Goal: Task Accomplishment & Management: Use online tool/utility

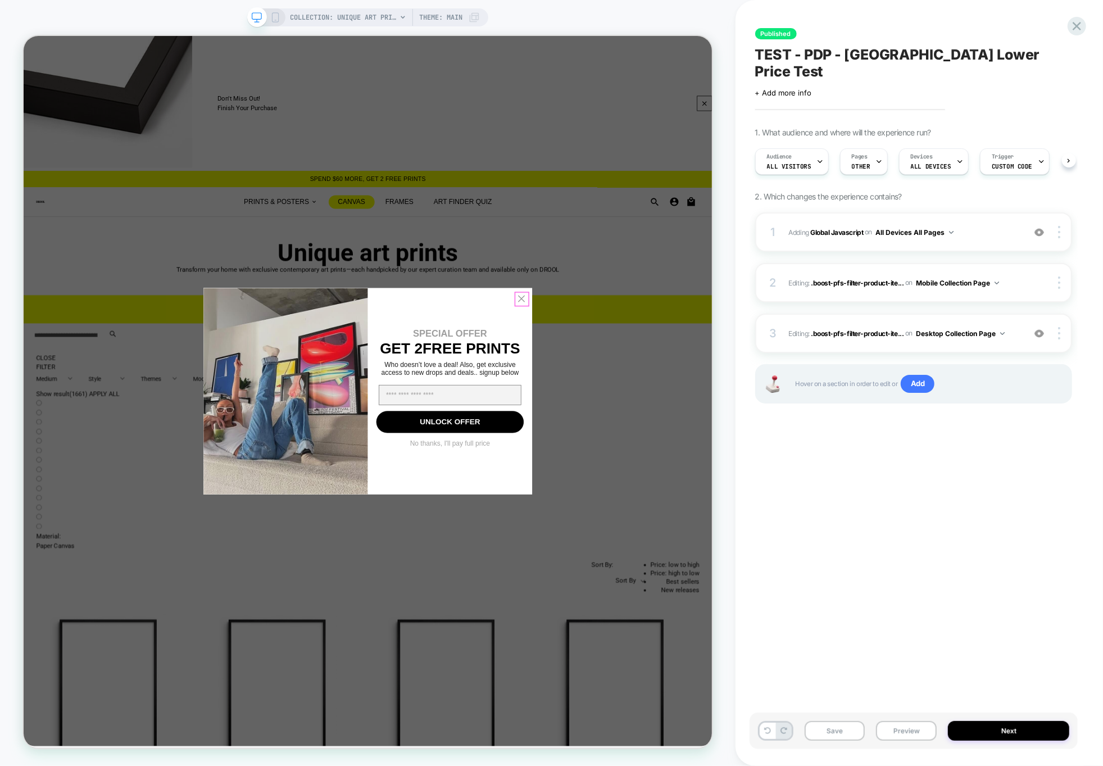
click at [692, 382] on circle "Close dialog" at bounding box center [687, 385] width 19 height 19
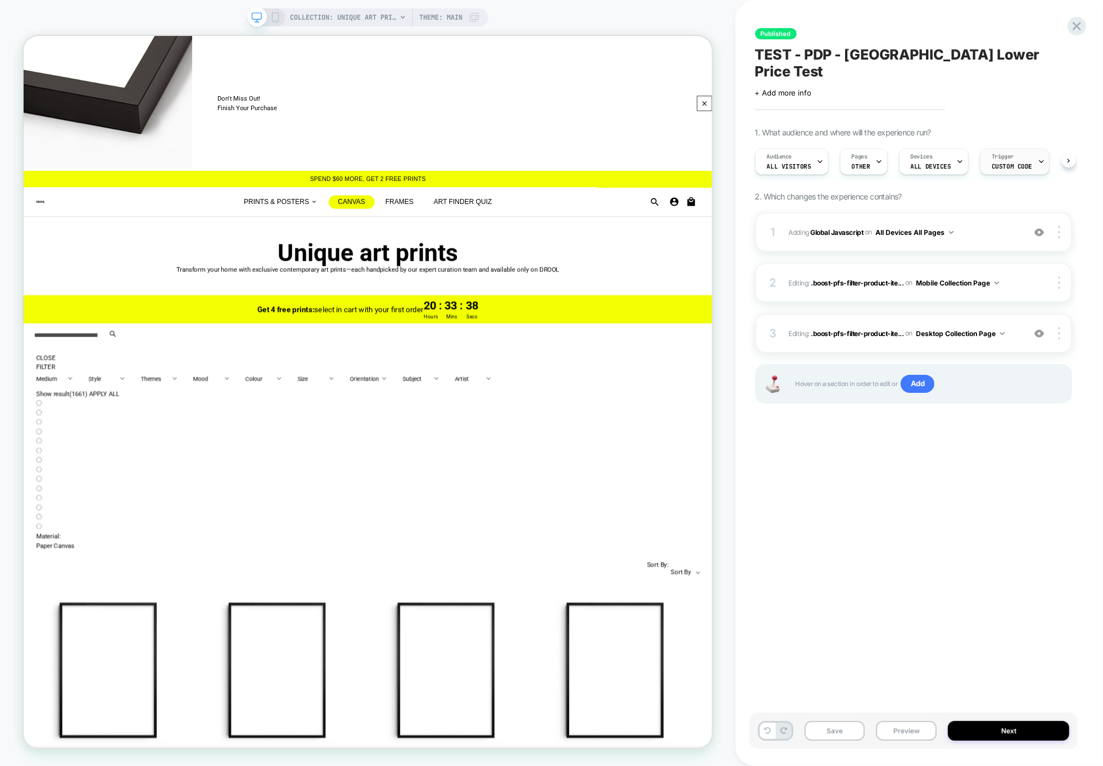
click at [1011, 149] on div "Trigger Custom Code" at bounding box center [1011, 161] width 63 height 25
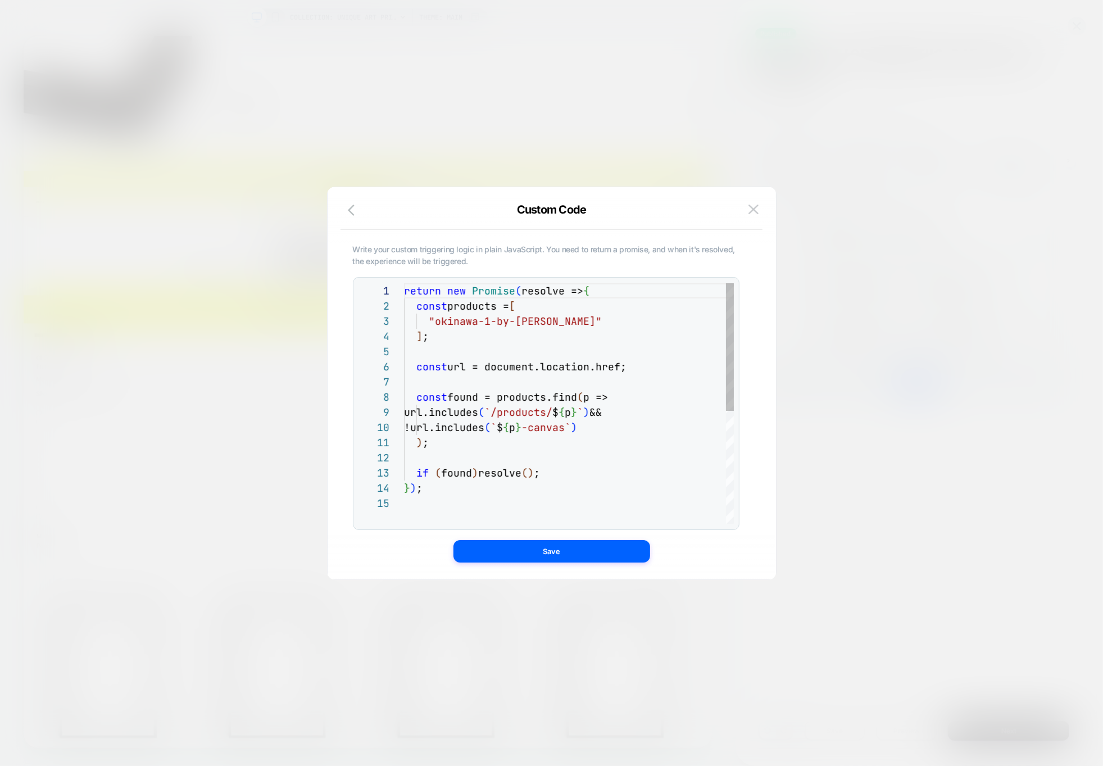
scroll to position [106, 97]
click at [499, 396] on div "return new Promise ( resolve => { const products = [ "okinawa-1-by-[PERSON_NAME…" at bounding box center [569, 509] width 330 height 453
type textarea "**********"
click at [504, 443] on div "return new Promise ( resolve => { const products = [ "okinawa-1-by-[PERSON_NAME…" at bounding box center [569, 509] width 330 height 453
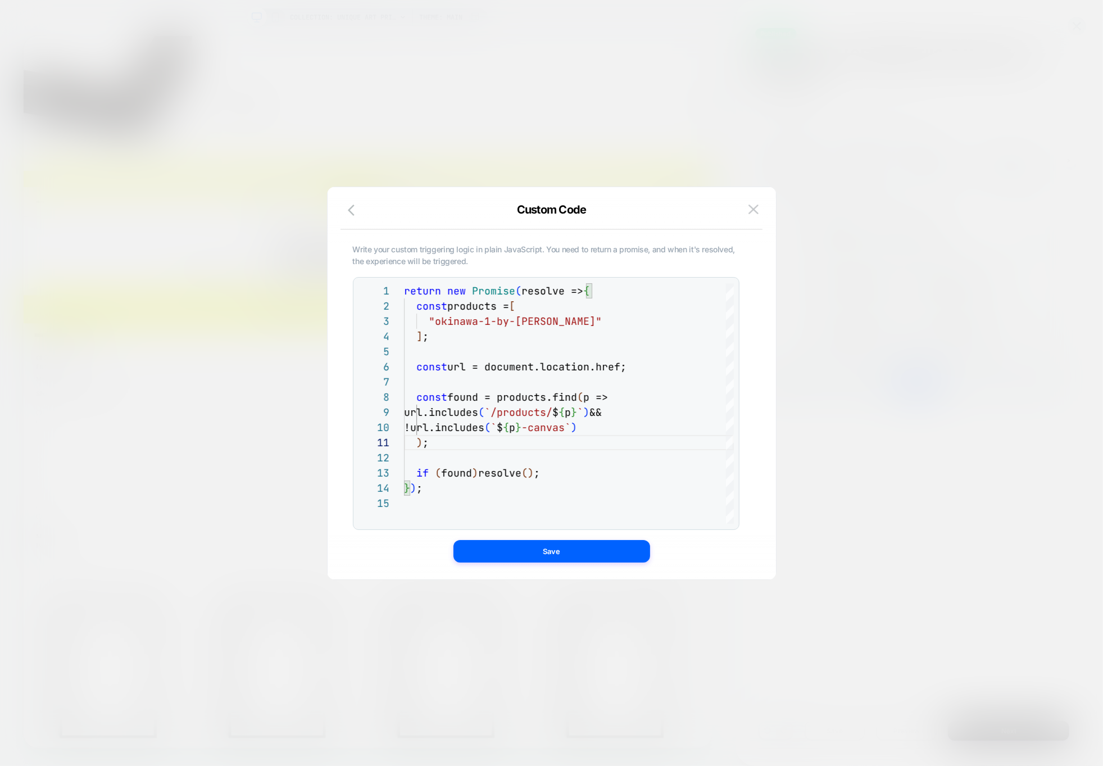
click at [829, 436] on div at bounding box center [551, 383] width 1103 height 766
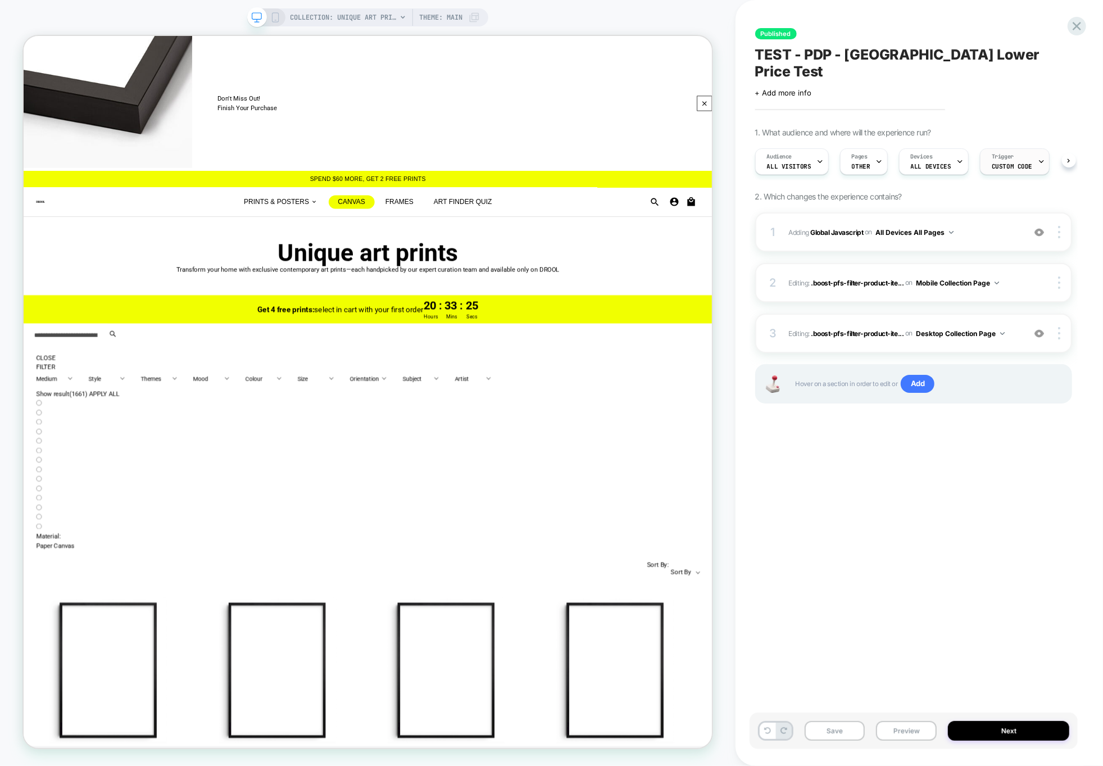
click at [992, 162] on span "Custom Code" at bounding box center [1012, 166] width 40 height 8
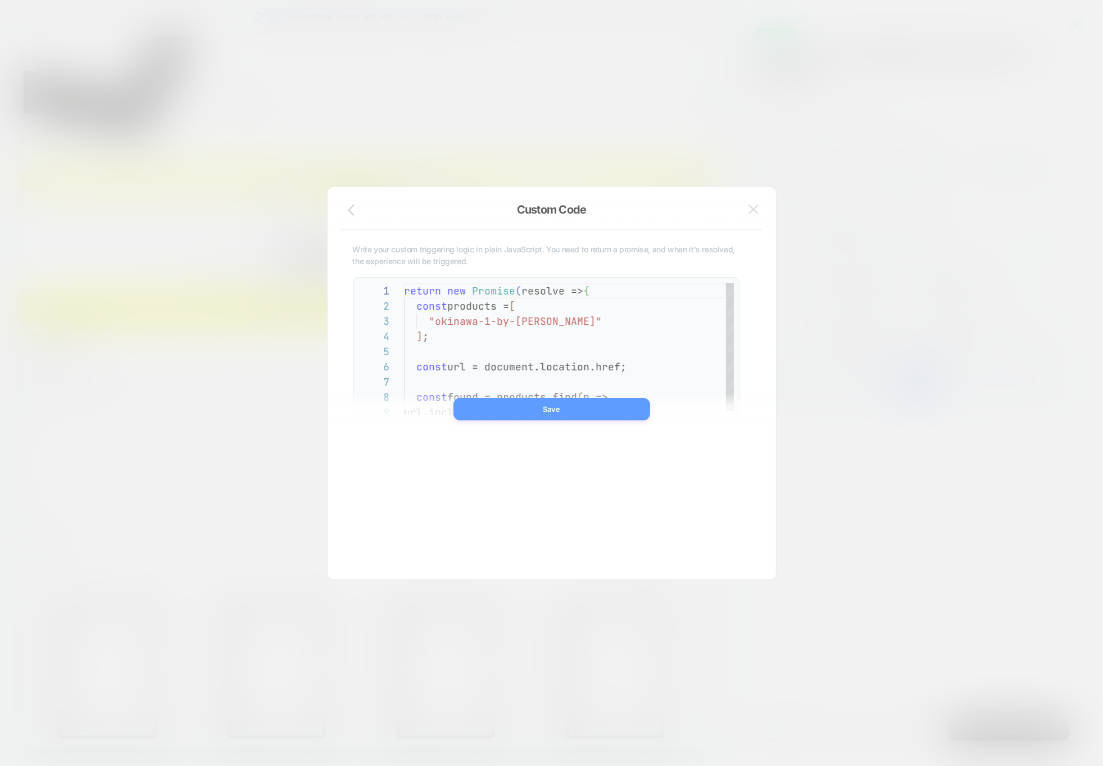
scroll to position [152, 0]
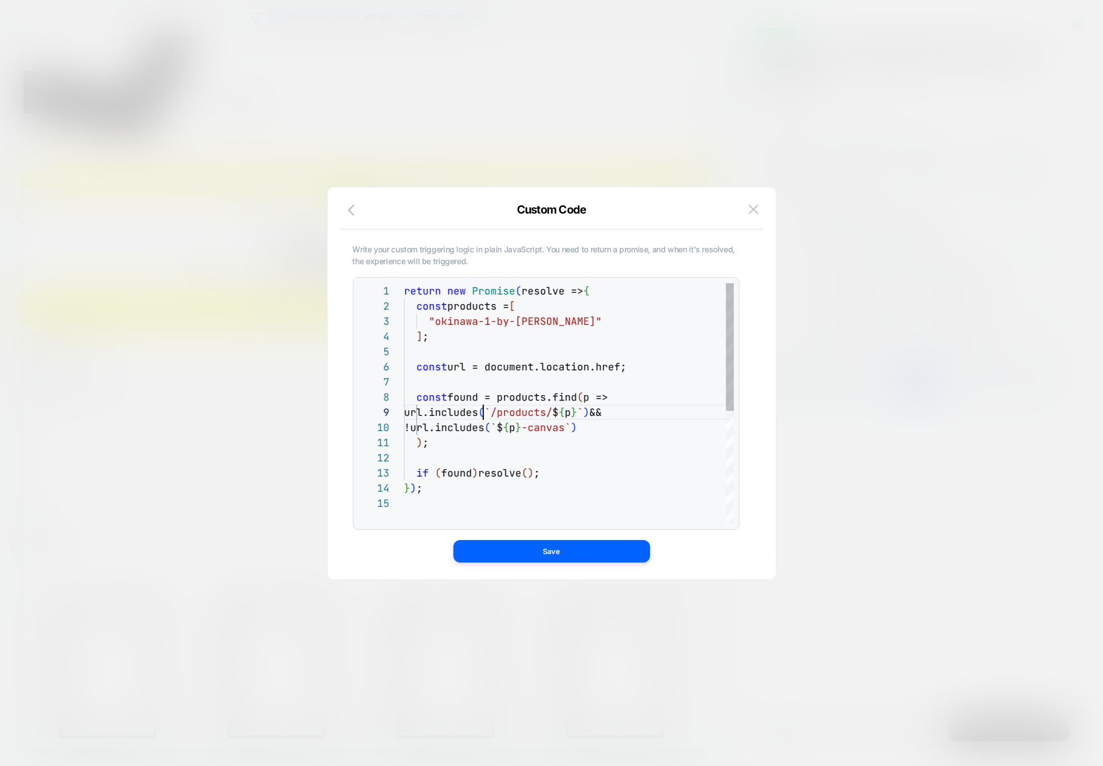
click at [481, 415] on div "return new Promise ( resolve => { const products = [ "okinawa-1-by-[PERSON_NAME…" at bounding box center [569, 509] width 330 height 453
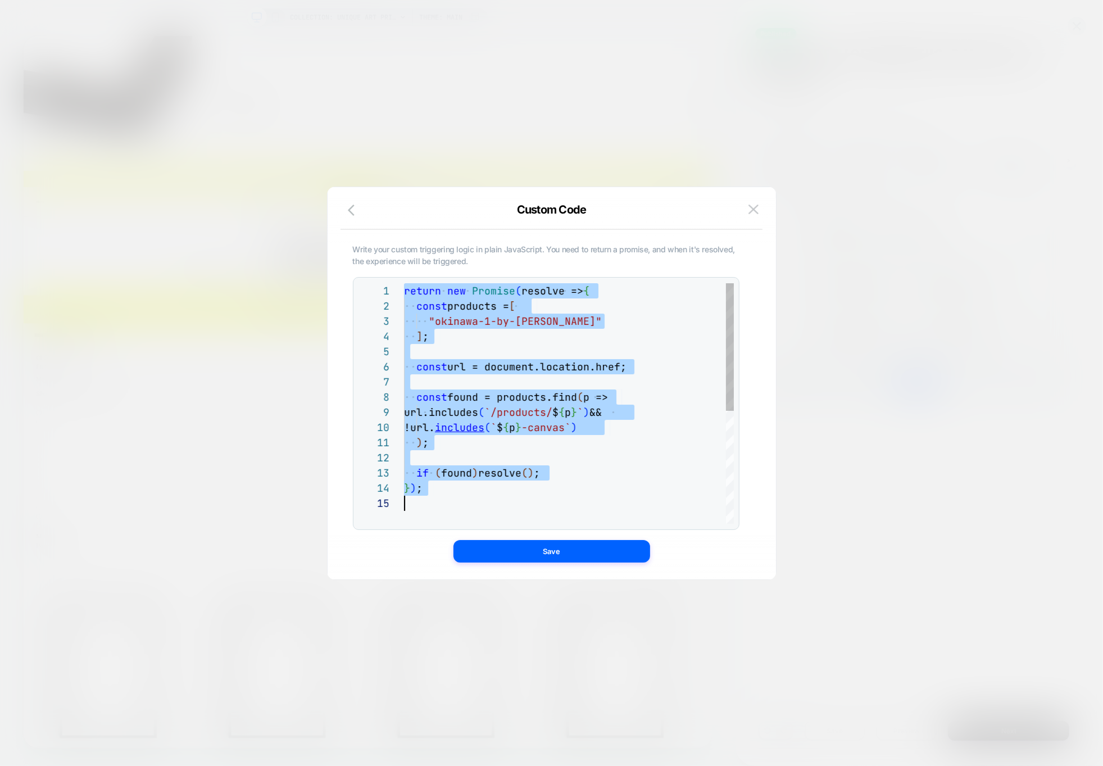
scroll to position [0, 0]
type textarea "**********"
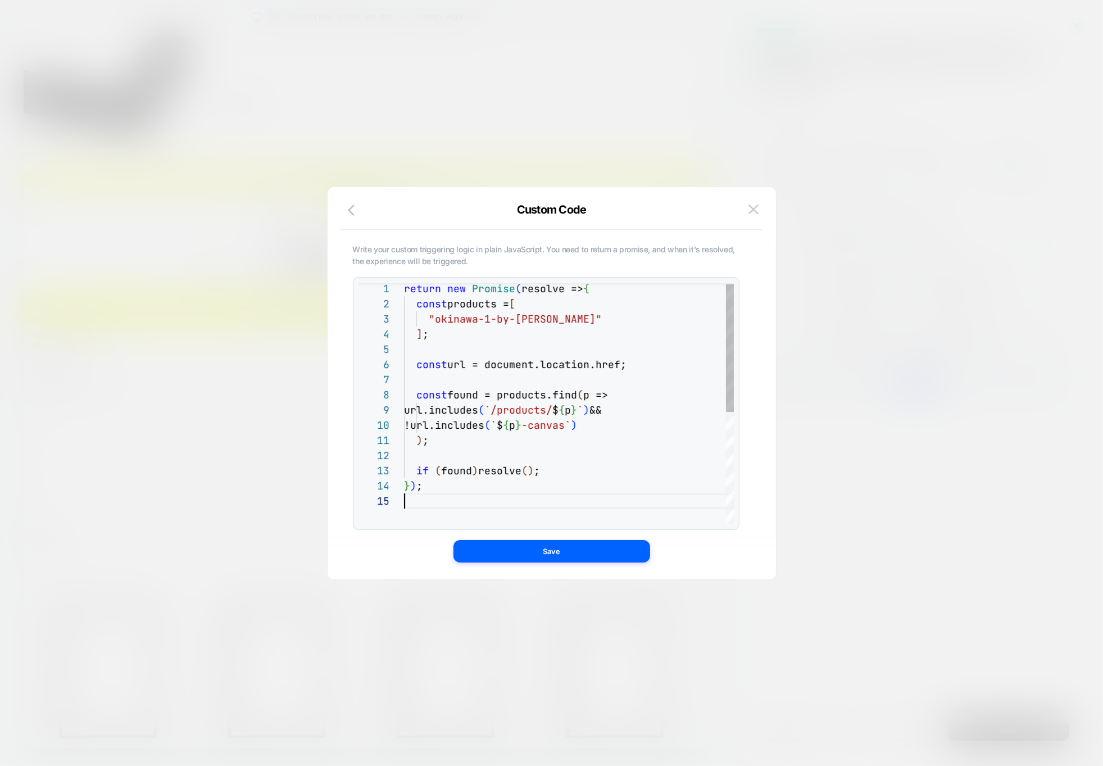
scroll to position [60, 0]
click at [750, 205] on img at bounding box center [753, 210] width 10 height 10
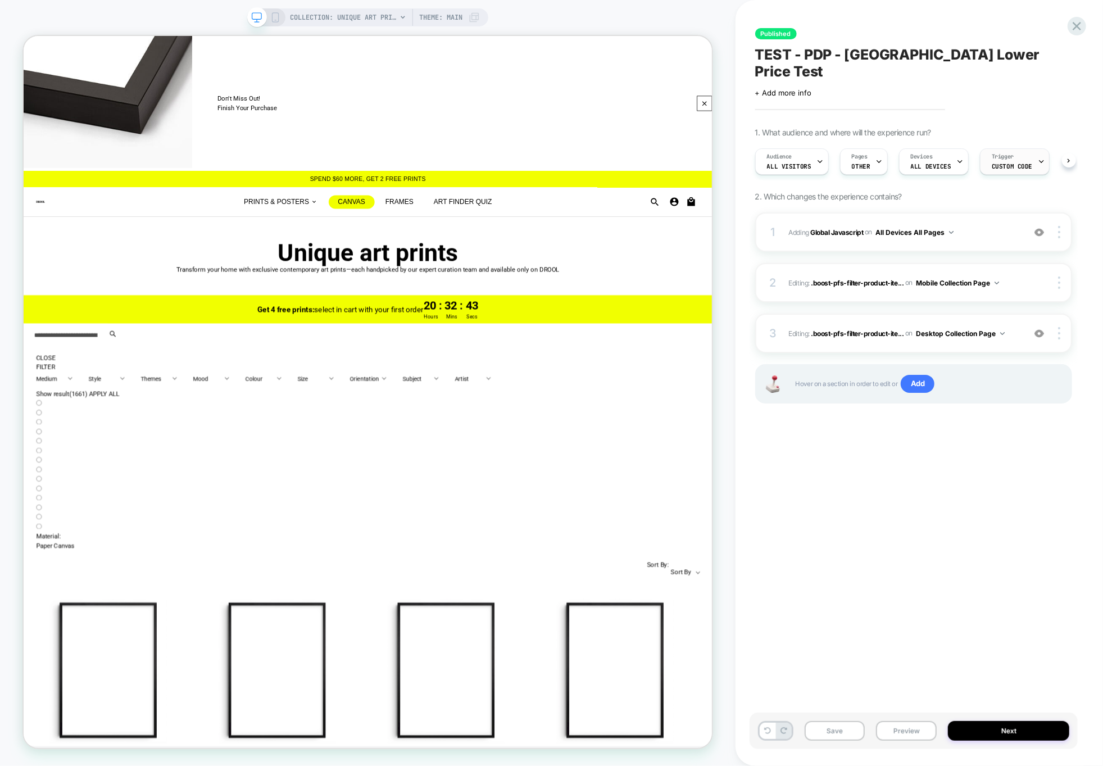
click at [1023, 149] on div "Trigger Custom Code" at bounding box center [1011, 161] width 63 height 25
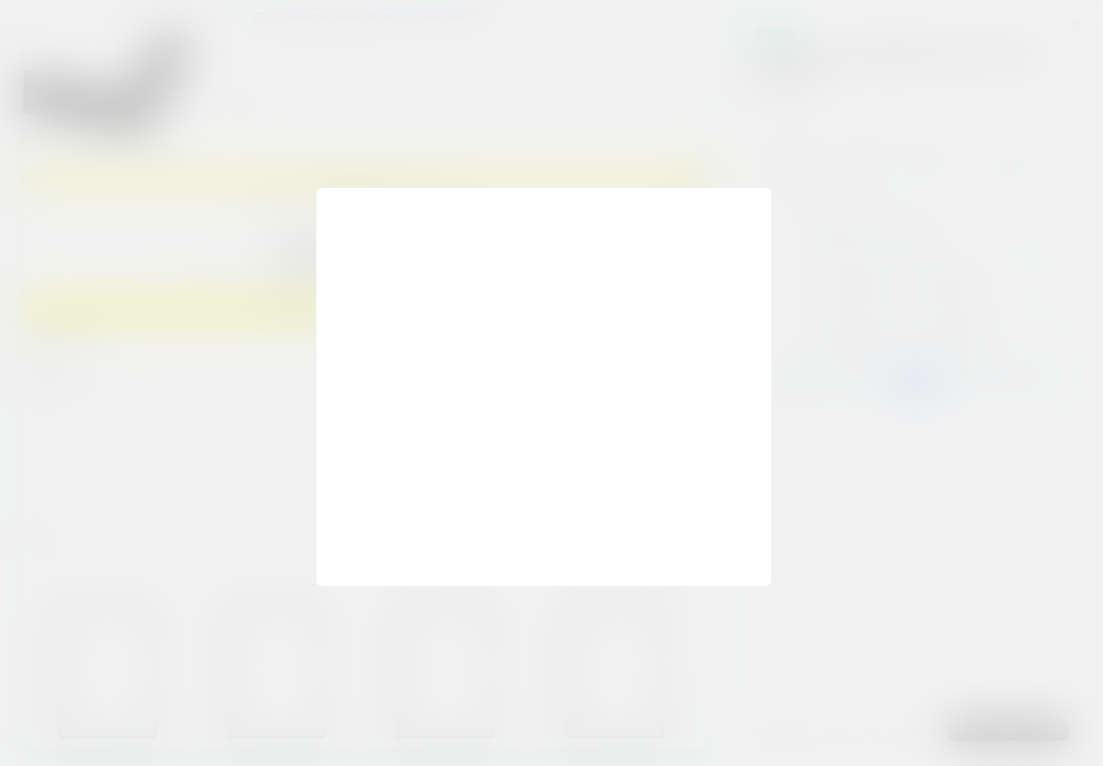
scroll to position [152, 0]
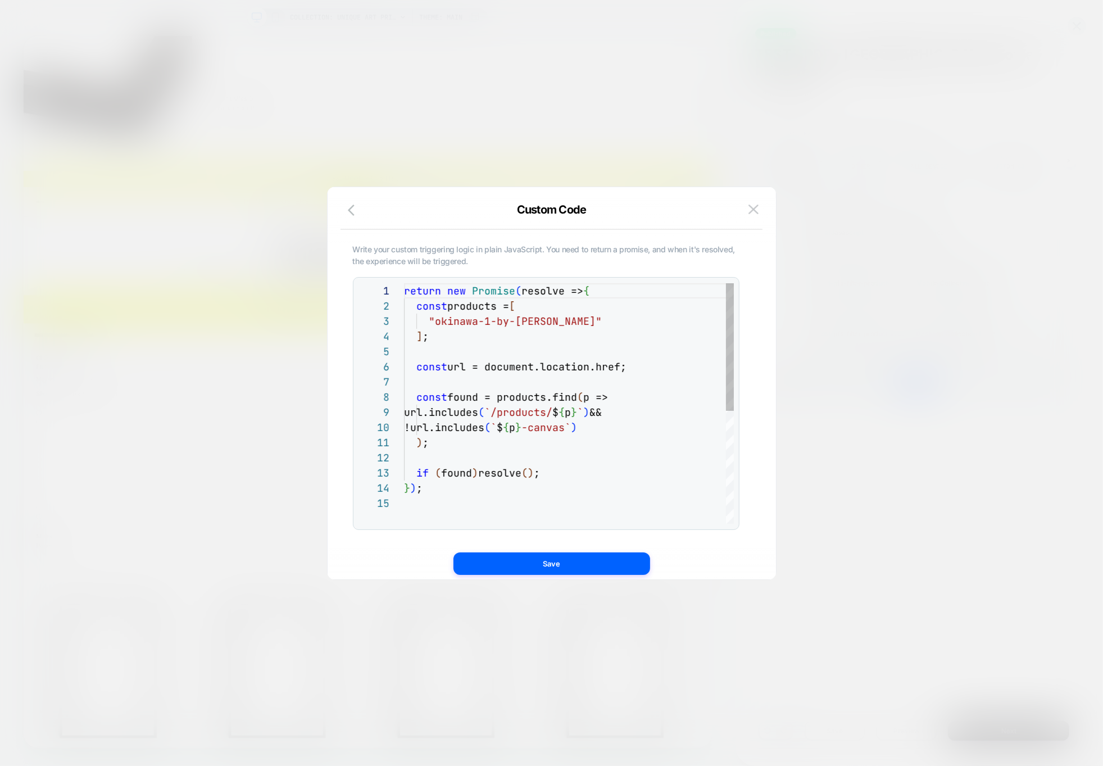
click at [510, 306] on div "return new Promise ( resolve => { const products = [ "okinawa-1-by-[PERSON_NAME…" at bounding box center [569, 509] width 330 height 453
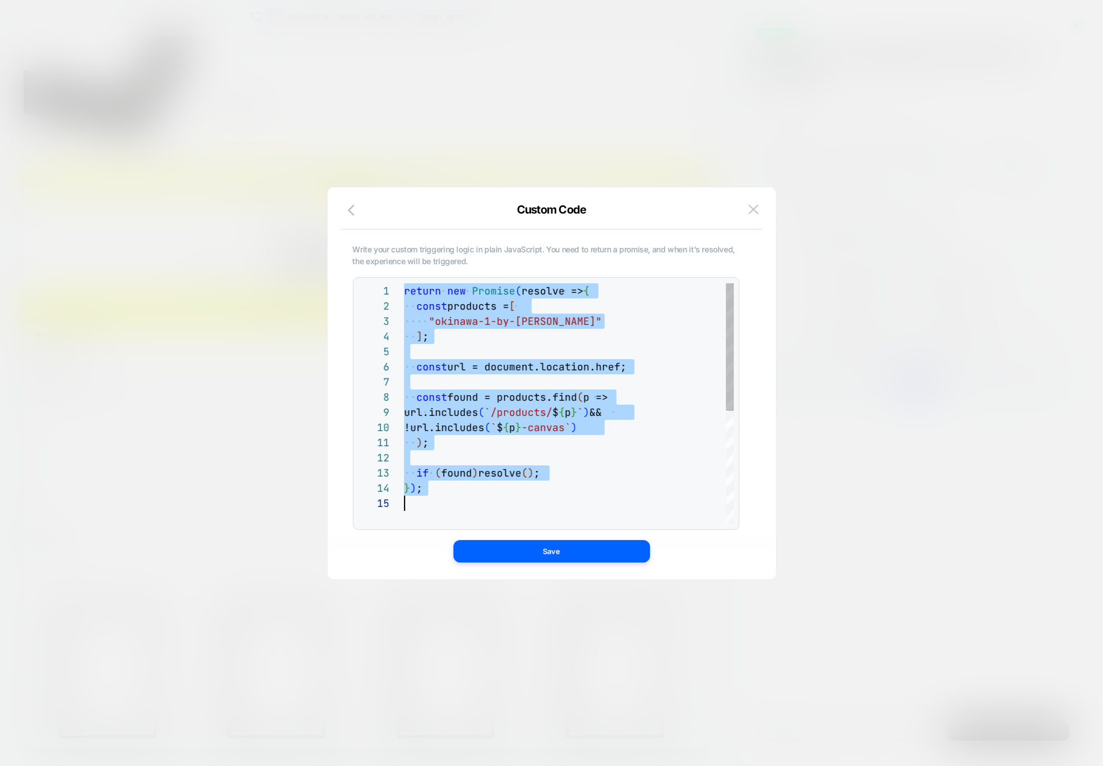
scroll to position [0, 0]
type textarea "**********"
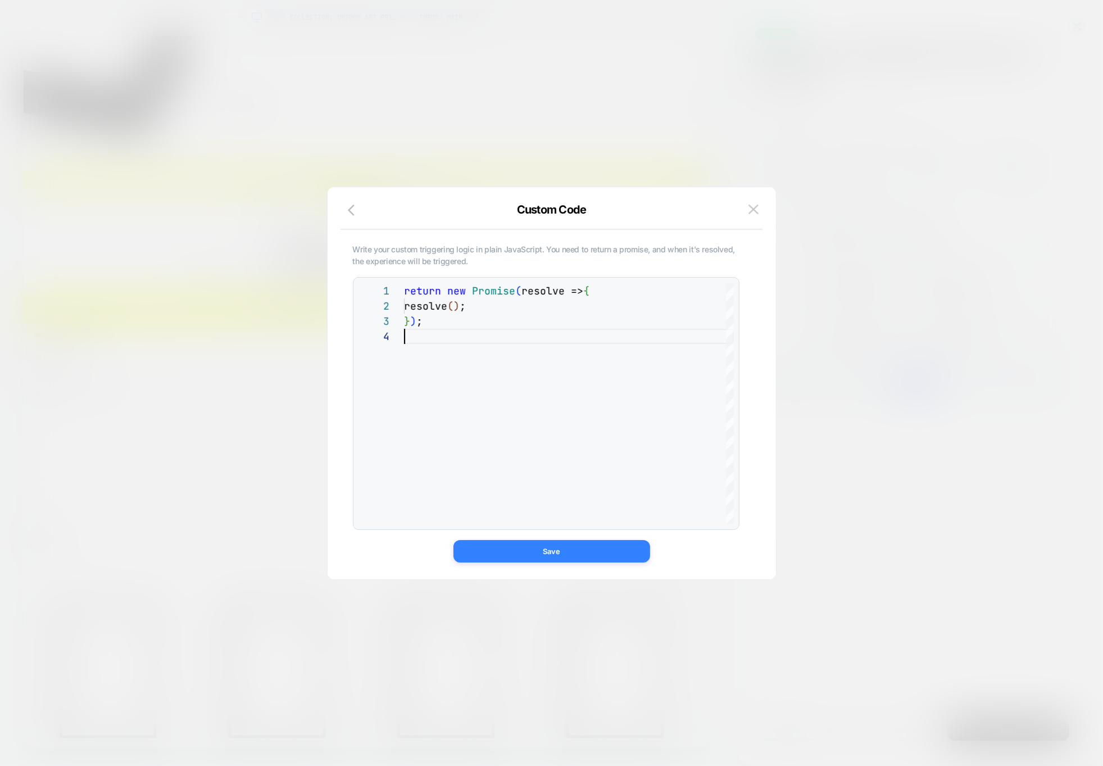
click at [543, 558] on button "Save" at bounding box center [551, 551] width 197 height 22
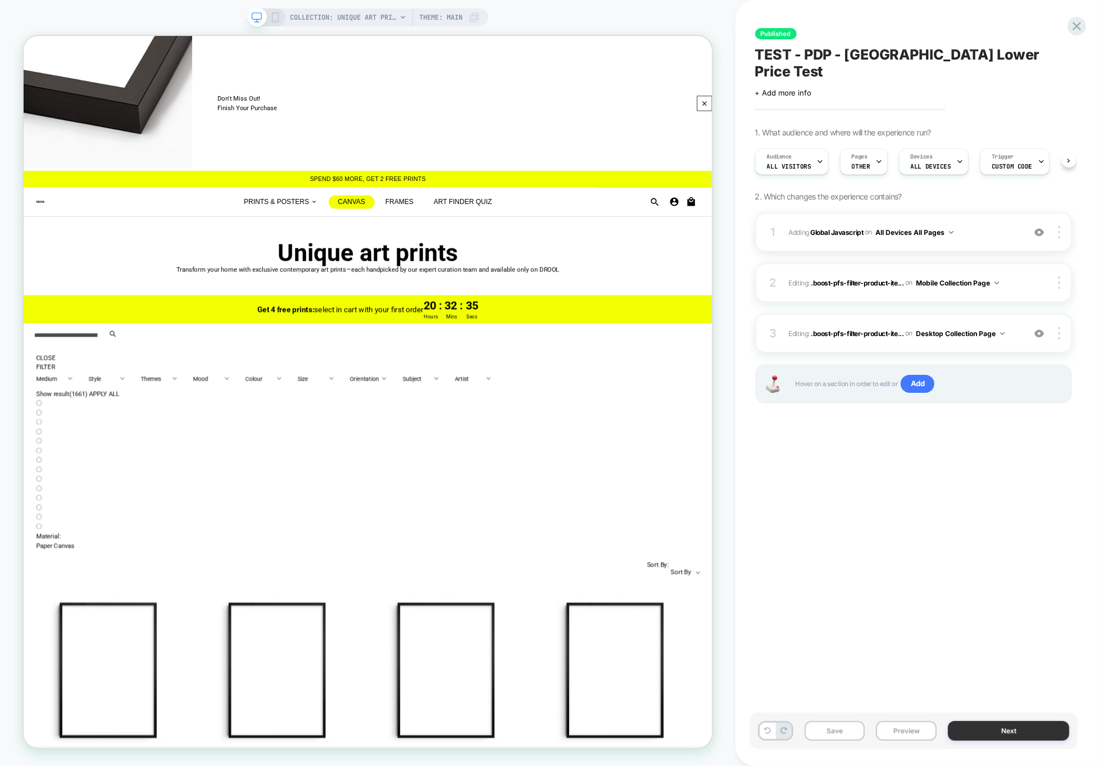
click at [987, 733] on button "Next" at bounding box center [1008, 731] width 121 height 20
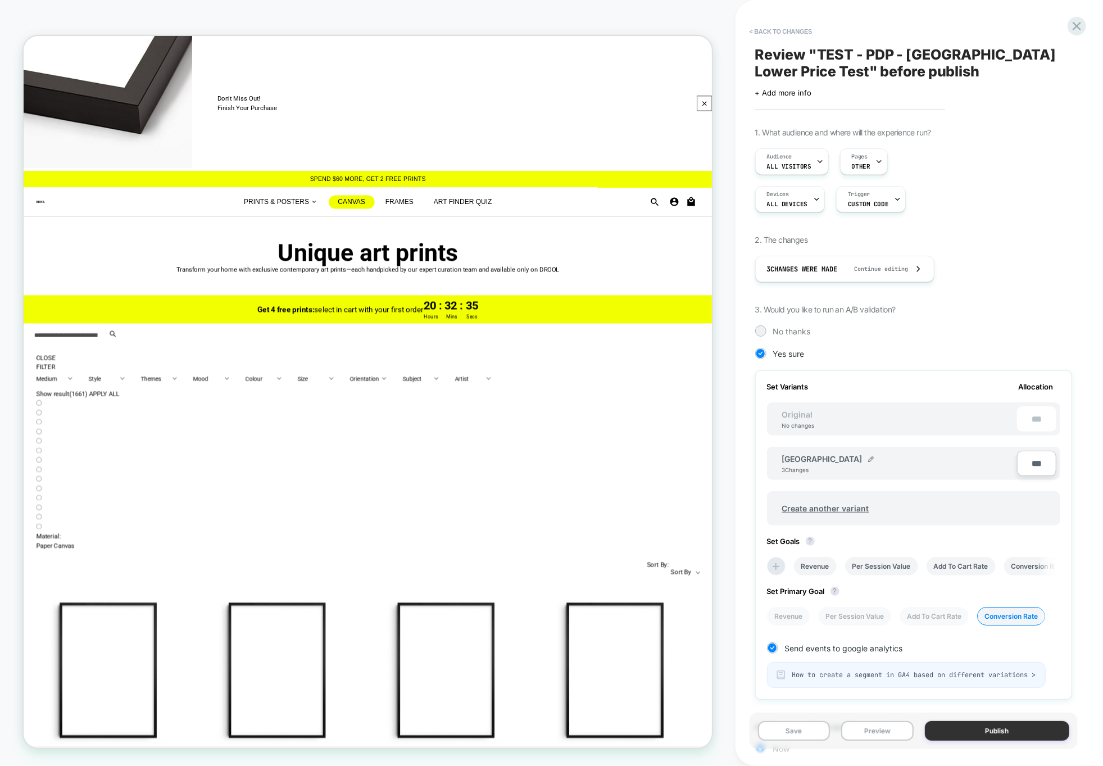
scroll to position [0, 1]
click at [1007, 726] on button "Publish" at bounding box center [997, 731] width 144 height 20
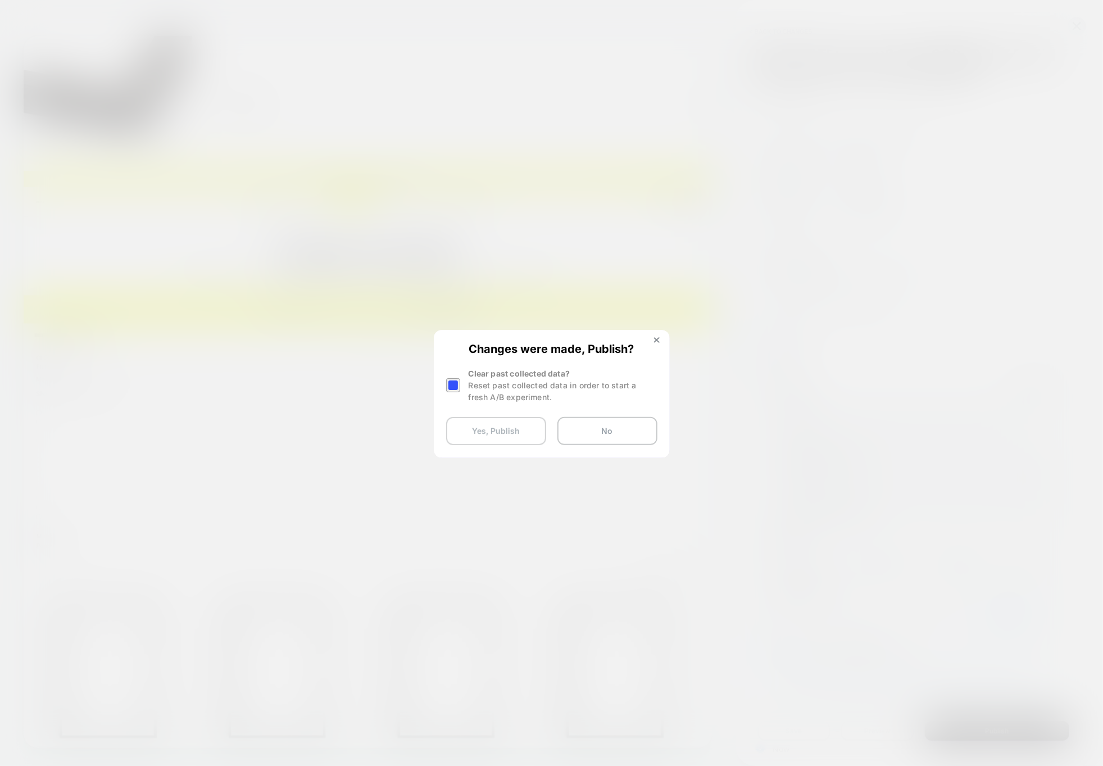
click at [482, 432] on button "Yes, Publish" at bounding box center [496, 431] width 100 height 28
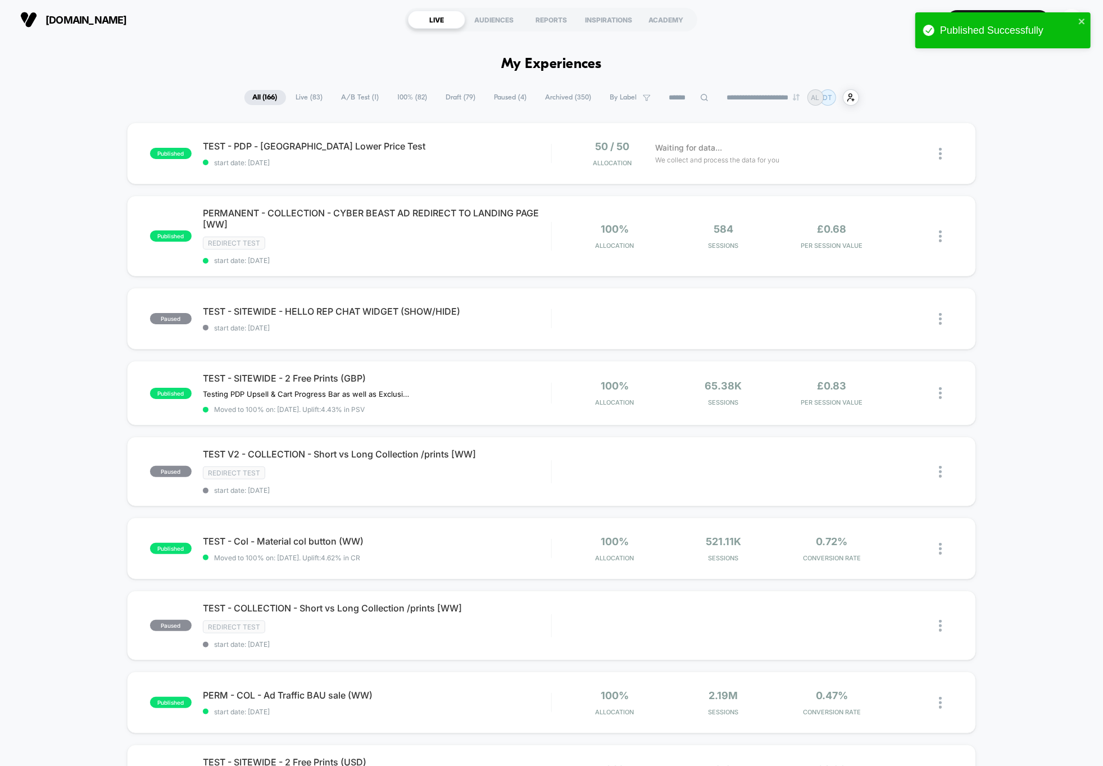
click at [69, 143] on div "published TEST - PDP - [GEOGRAPHIC_DATA] Lower Price Test start date: [DATE] 50…" at bounding box center [551, 603] width 1103 height 962
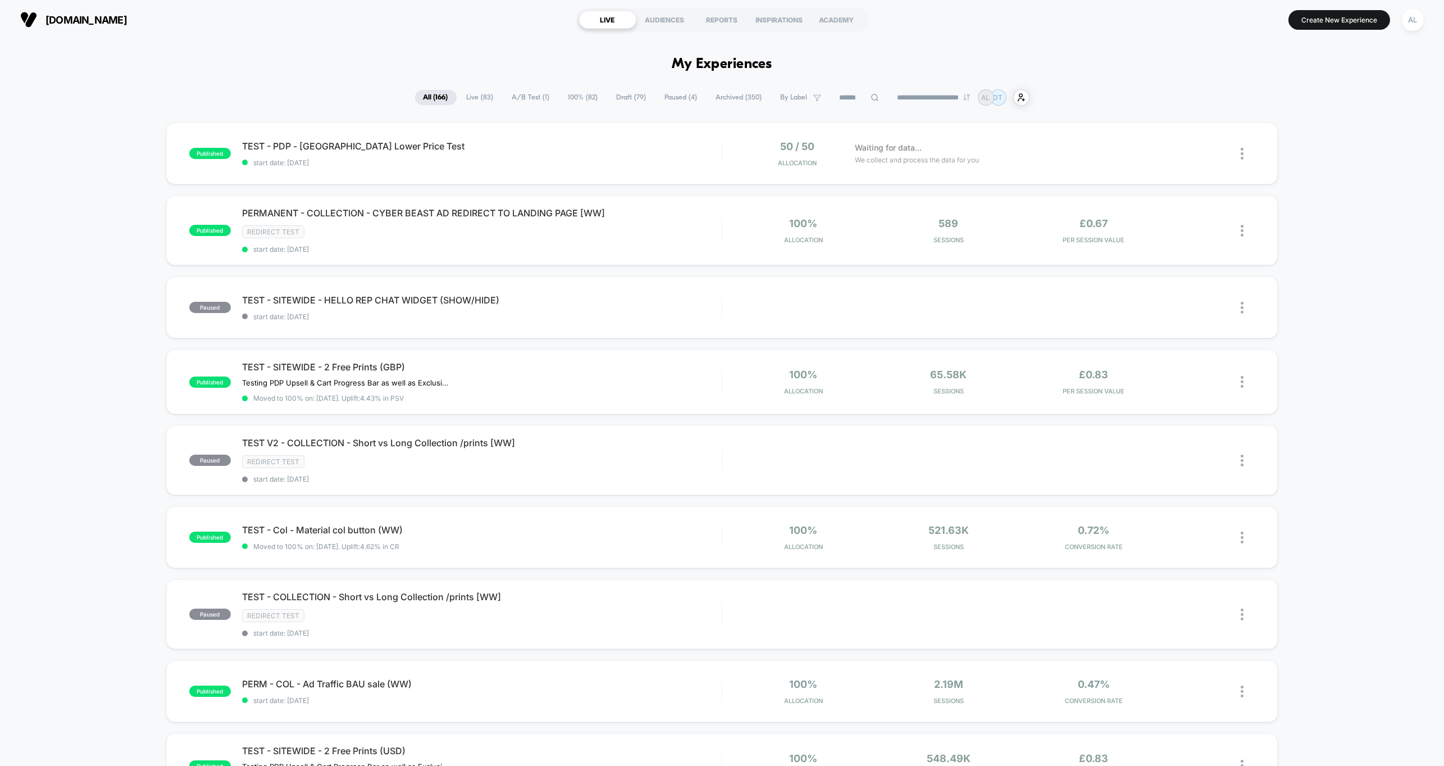
click at [832, 96] on input at bounding box center [860, 97] width 56 height 13
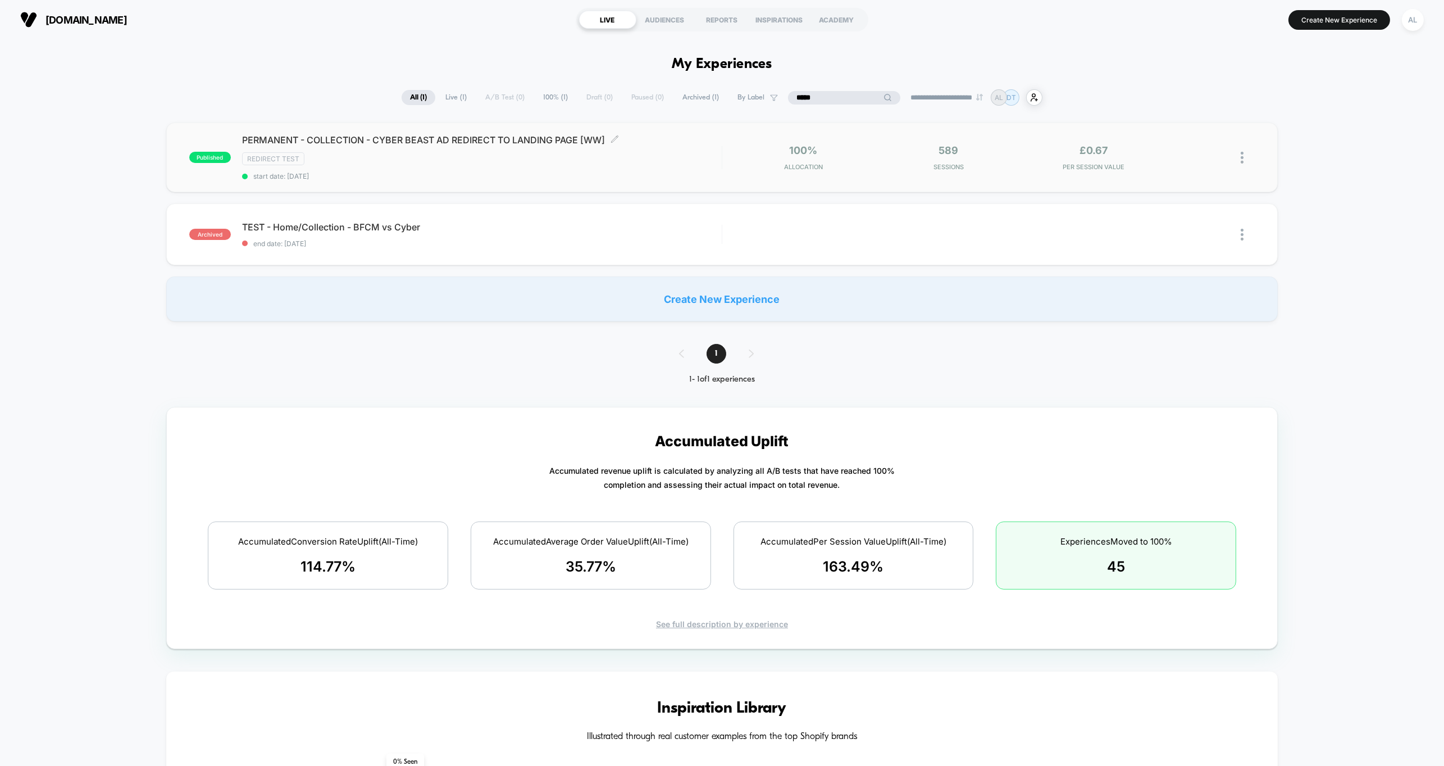
type input "*****"
click at [530, 174] on span "start date: [DATE]" at bounding box center [482, 176] width 480 height 8
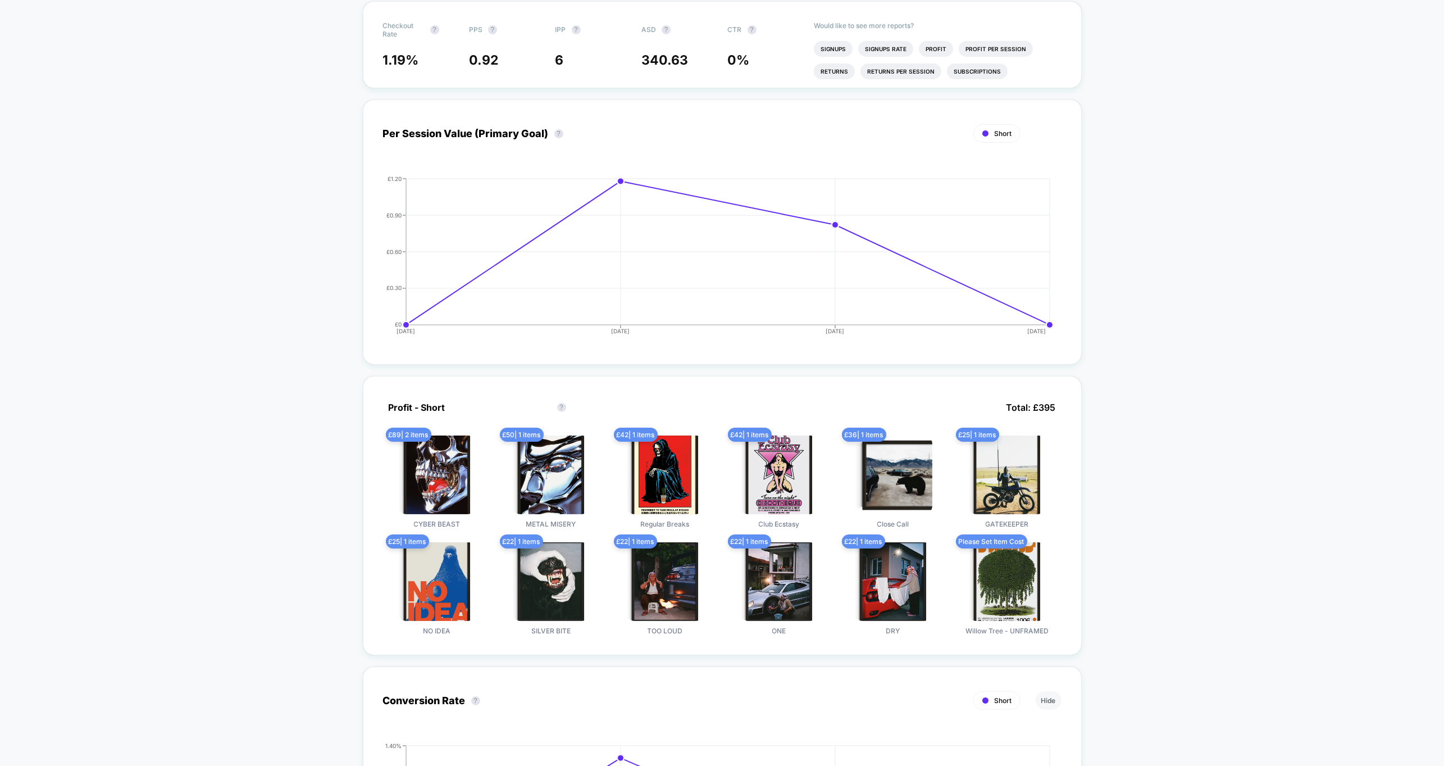
scroll to position [69, 0]
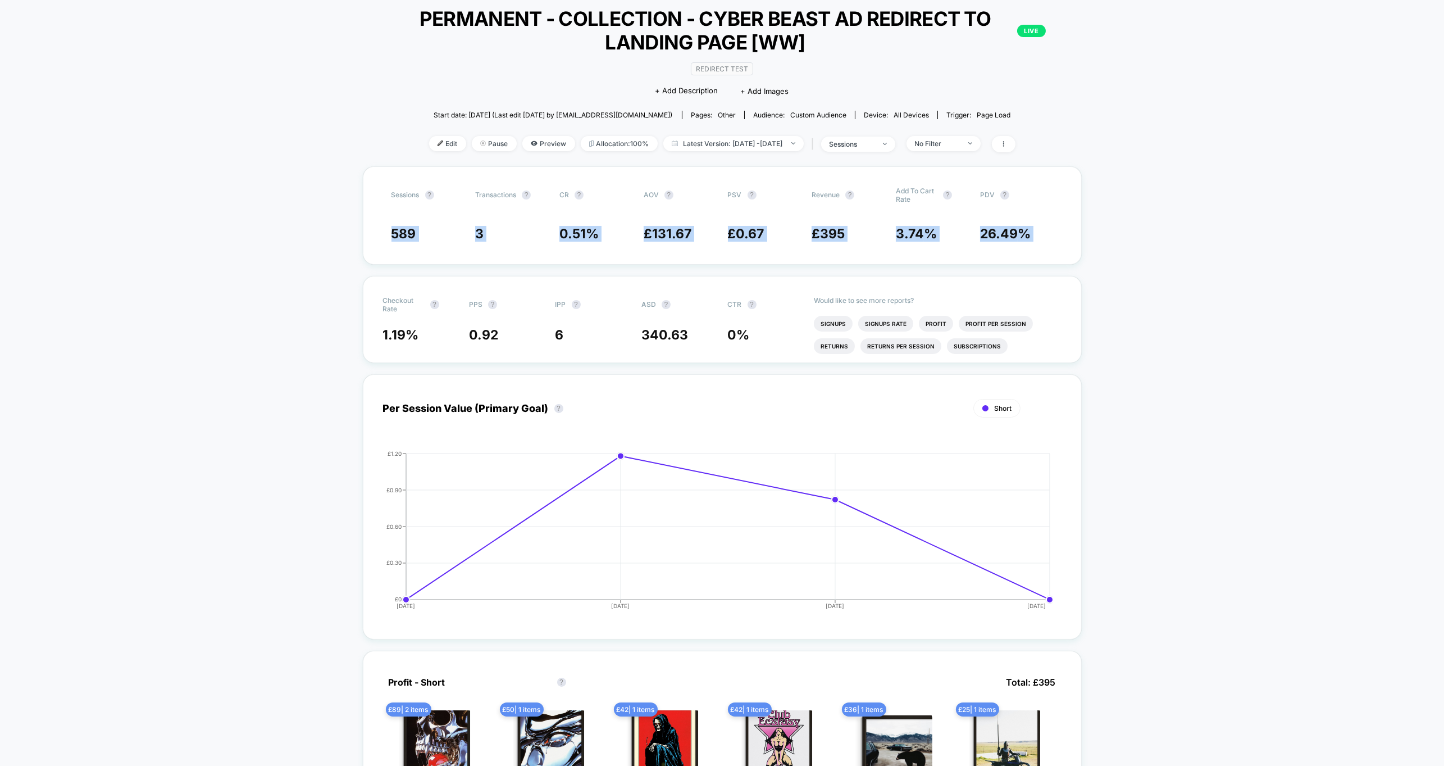
drag, startPoint x: 325, startPoint y: 222, endPoint x: 317, endPoint y: 291, distance: 69.0
drag, startPoint x: 302, startPoint y: 253, endPoint x: 281, endPoint y: 215, distance: 43.5
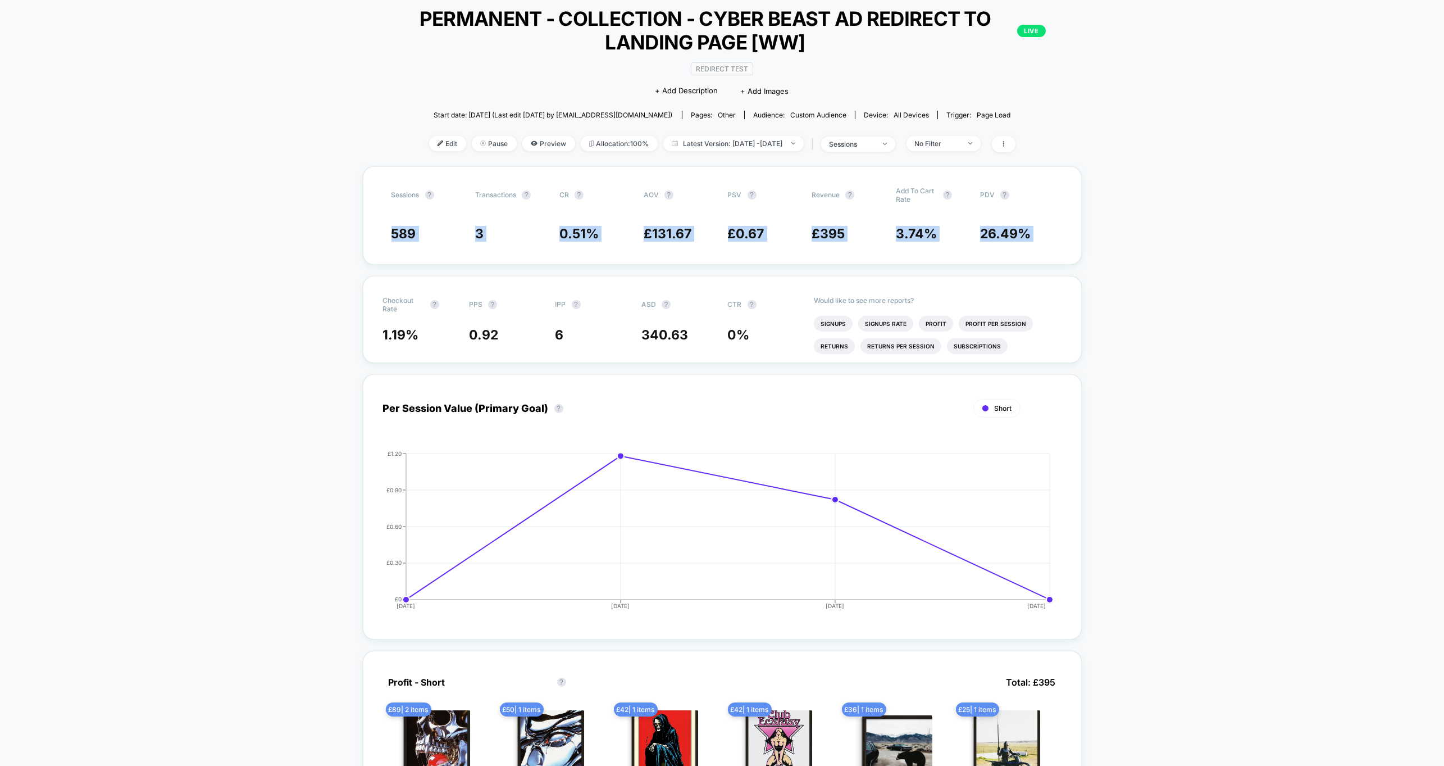
drag, startPoint x: 281, startPoint y: 215, endPoint x: 305, endPoint y: 289, distance: 77.8
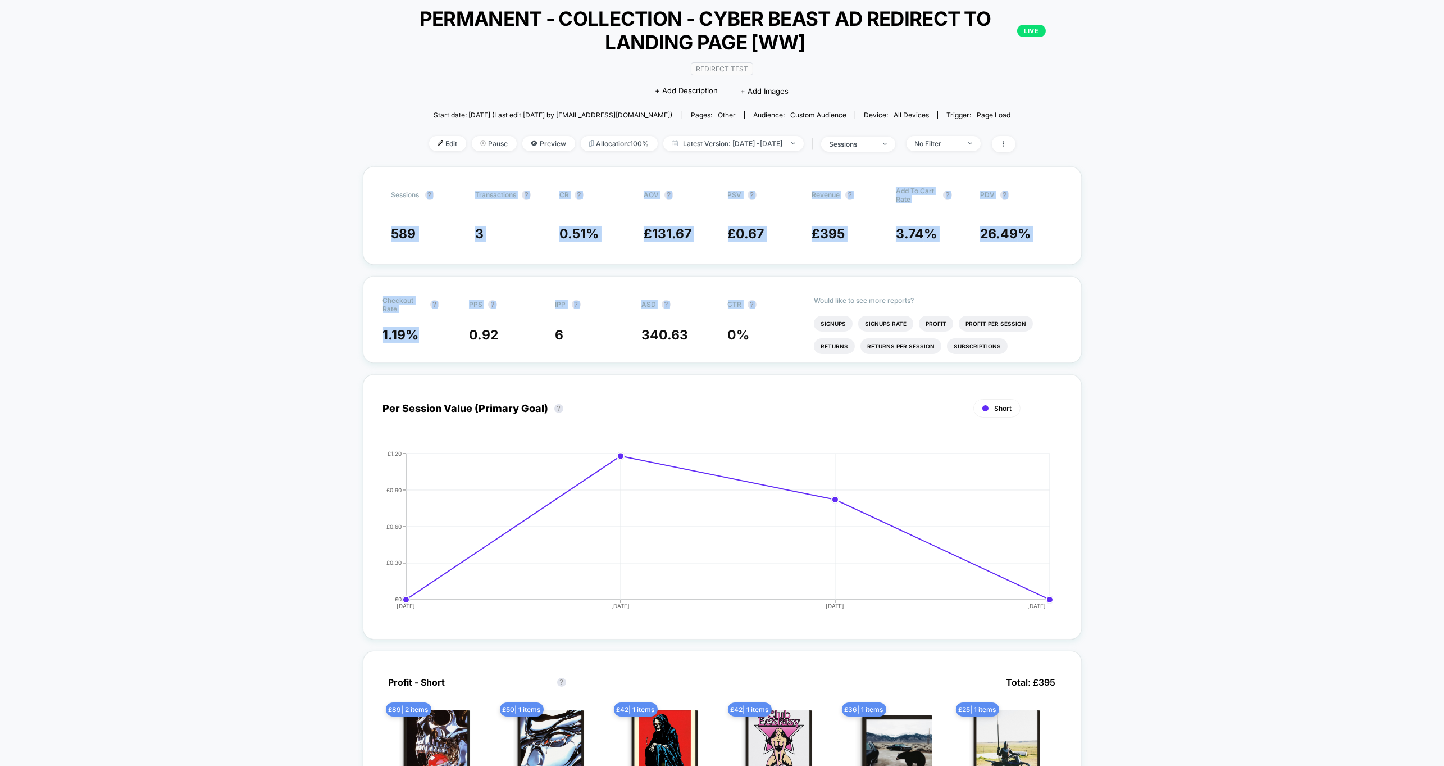
drag, startPoint x: 329, startPoint y: 208, endPoint x: 316, endPoint y: 350, distance: 142.7
drag, startPoint x: 314, startPoint y: 338, endPoint x: 293, endPoint y: 218, distance: 121.5
